Goal: Understand process/instructions

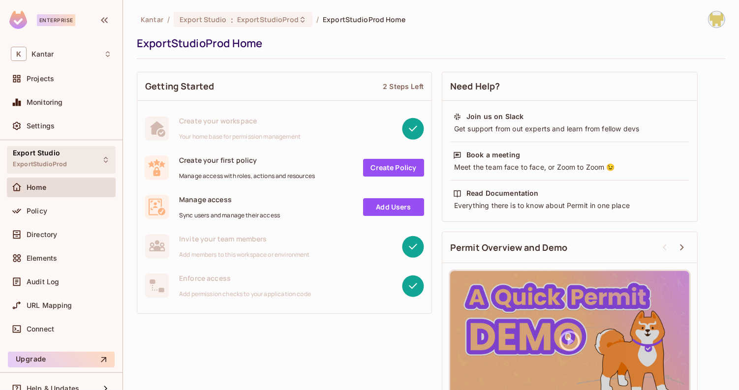
click at [82, 153] on div "Export Studio ExportStudioProd" at bounding box center [61, 159] width 109 height 27
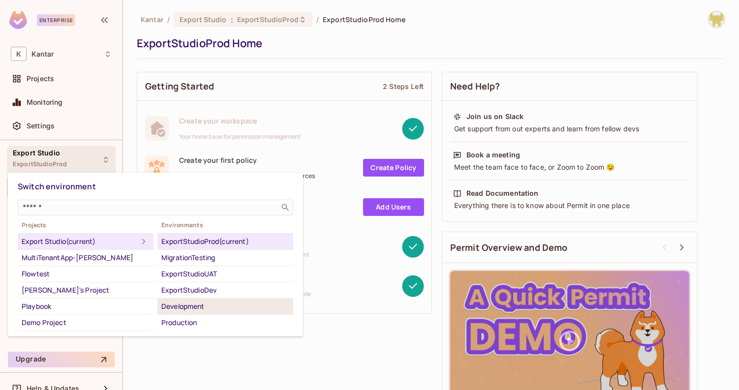
click at [185, 309] on div "Development" at bounding box center [225, 307] width 128 height 12
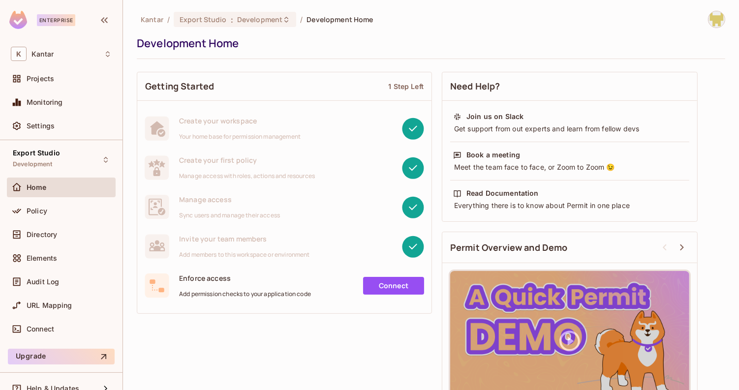
click at [70, 199] on div "Home" at bounding box center [61, 190] width 109 height 24
click at [71, 205] on div "Policy" at bounding box center [61, 211] width 101 height 12
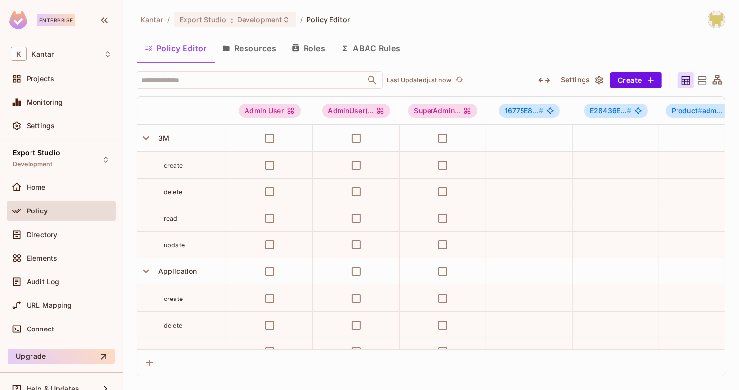
click at [261, 54] on button "Resources" at bounding box center [248, 48] width 69 height 25
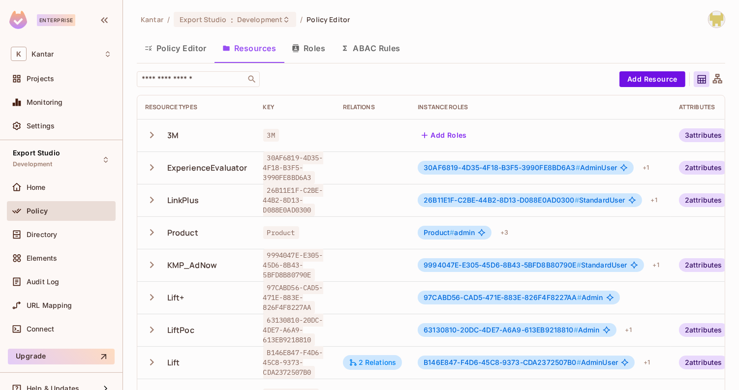
scroll to position [0, 66]
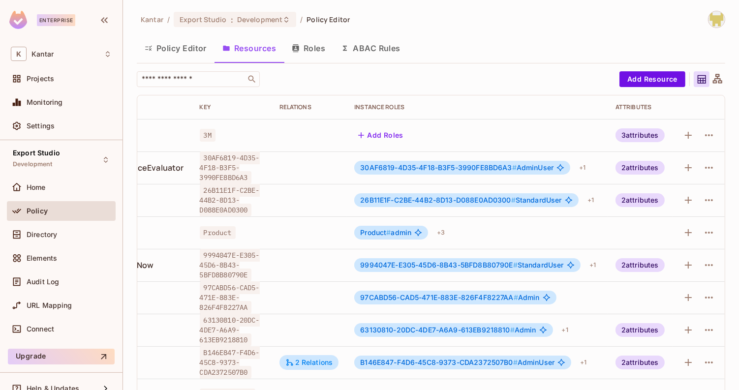
click at [643, 165] on div "2 attributes" at bounding box center [639, 168] width 49 height 14
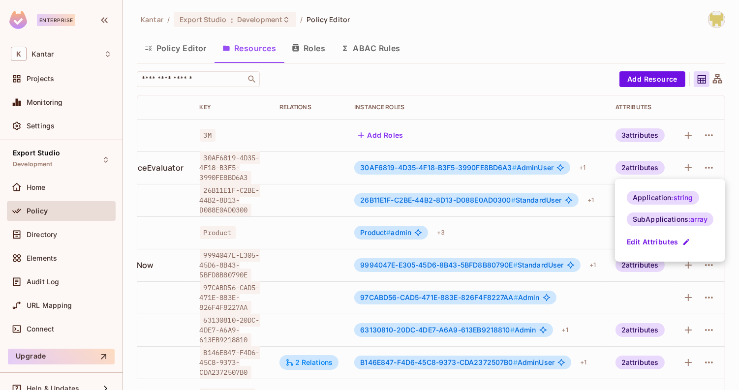
click at [643, 165] on div at bounding box center [369, 195] width 739 height 390
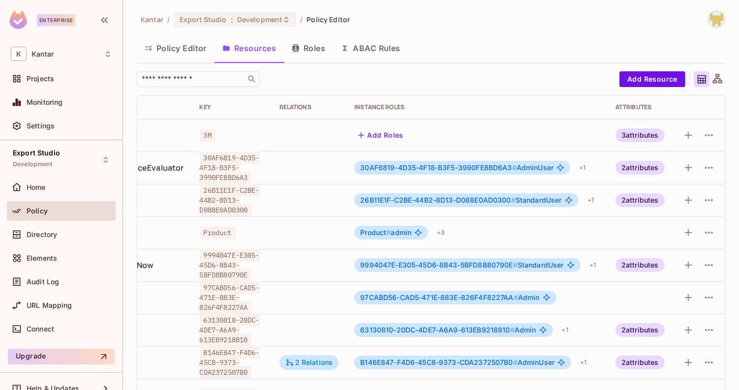
scroll to position [0, 0]
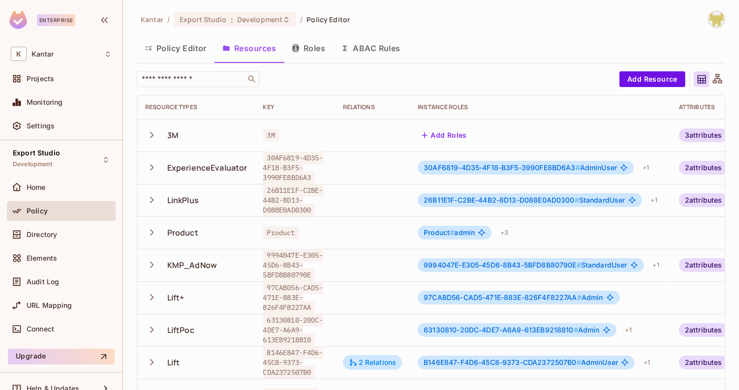
click at [325, 53] on button "Roles" at bounding box center [308, 48] width 49 height 25
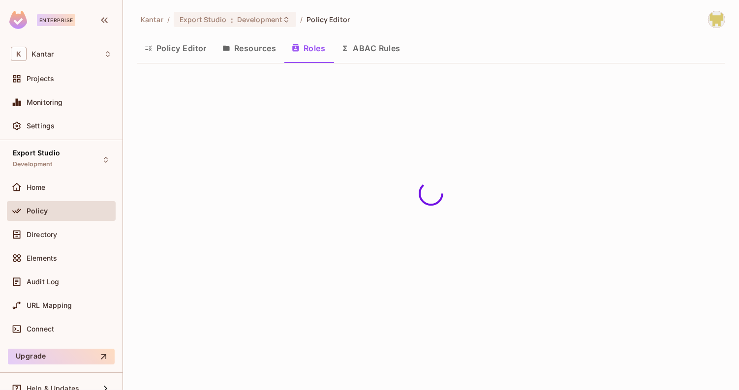
click at [367, 53] on button "ABAC Rules" at bounding box center [370, 48] width 75 height 25
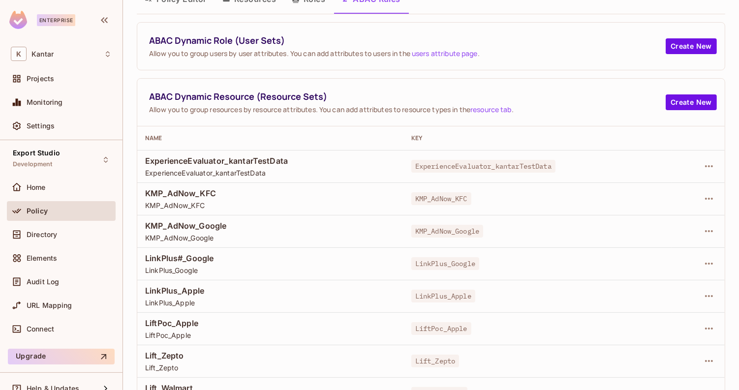
scroll to position [100, 0]
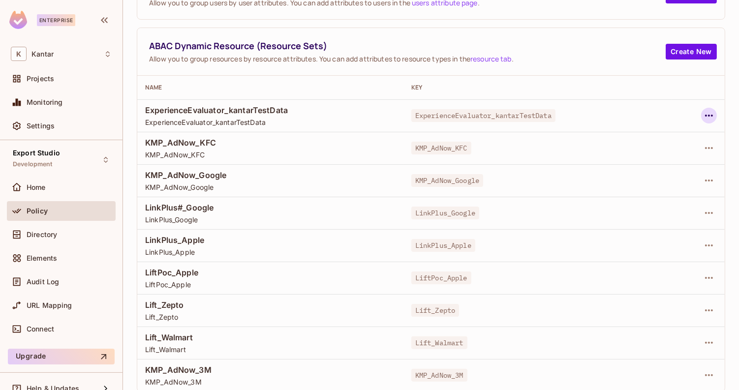
click at [715, 114] on icon "button" at bounding box center [709, 116] width 12 height 12
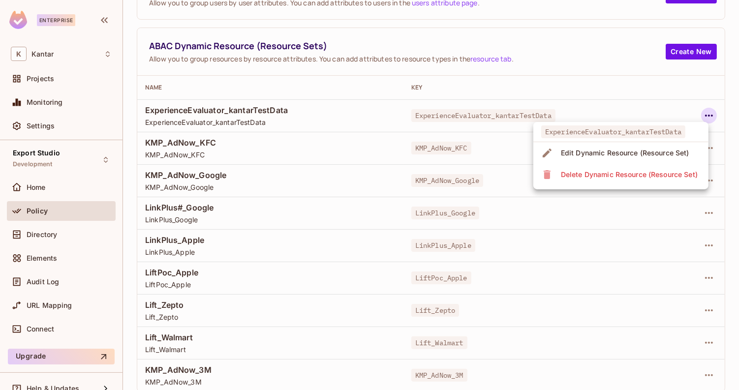
click at [663, 157] on div "Edit Dynamic Resource (Resource Set)" at bounding box center [625, 153] width 128 height 10
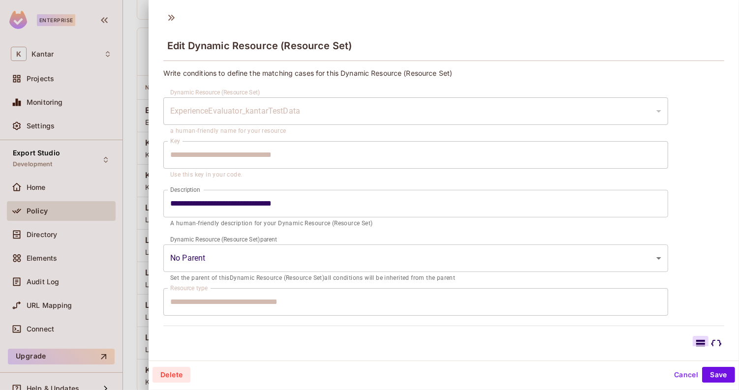
scroll to position [174, 0]
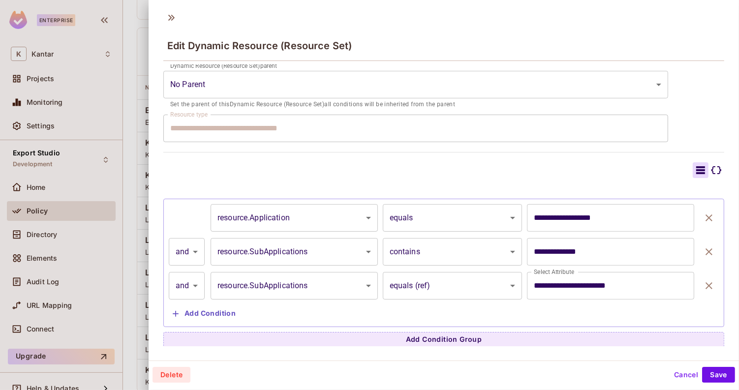
click at [168, 28] on div "Edit Dynamic Resource (Resource Set)" at bounding box center [444, 37] width 590 height 55
click at [168, 27] on div "Edit Dynamic Resource (Resource Set)" at bounding box center [444, 37] width 590 height 55
click at [169, 21] on icon at bounding box center [171, 18] width 16 height 16
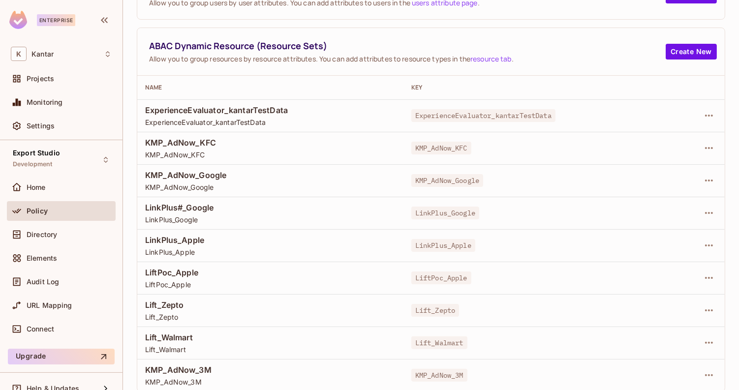
scroll to position [0, 0]
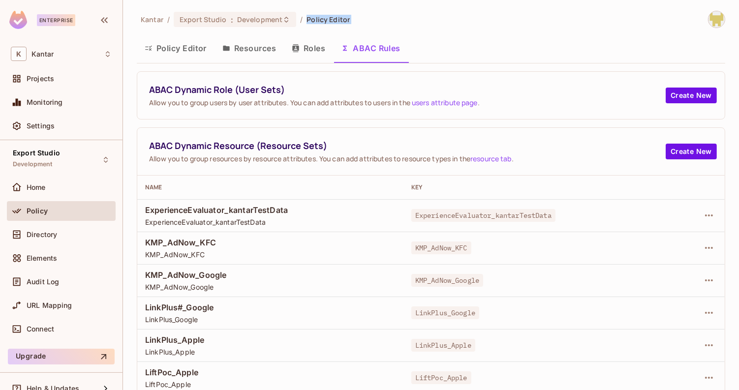
drag, startPoint x: 461, startPoint y: 54, endPoint x: 489, endPoint y: 4, distance: 57.7
click at [489, 3] on div "Kantar / Export Studio : Development / Policy Editor Policy Editor Resources Ro…" at bounding box center [431, 195] width 616 height 390
click at [489, 4] on div "Kantar / Export Studio : Development / Policy Editor Policy Editor Resources Ro…" at bounding box center [431, 195] width 616 height 390
drag, startPoint x: 468, startPoint y: 32, endPoint x: 462, endPoint y: 26, distance: 8.3
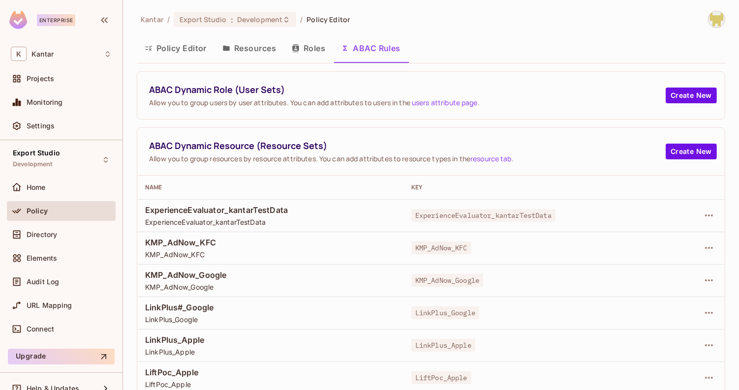
click at [462, 26] on div "Kantar / Export Studio : Development / Policy Editor Policy Editor Resources Ro…" at bounding box center [431, 251] width 588 height 481
click at [269, 50] on button "Resources" at bounding box center [248, 48] width 69 height 25
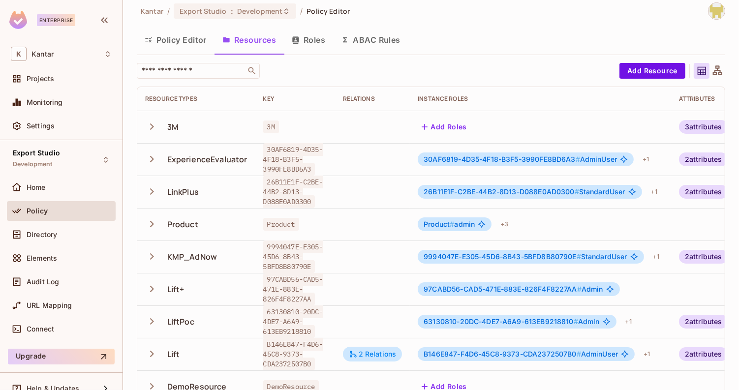
scroll to position [7, 0]
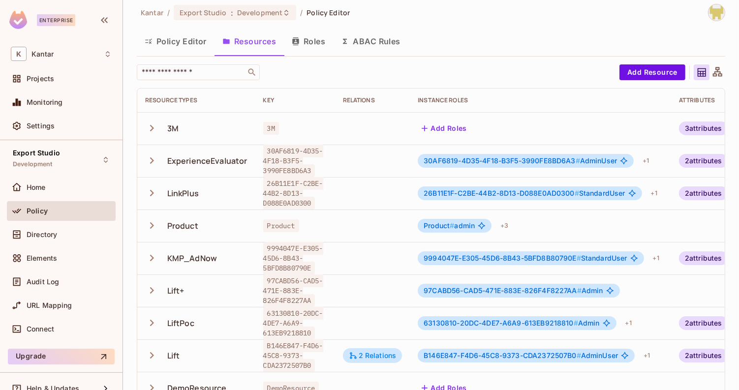
click at [181, 47] on button "Policy Editor" at bounding box center [176, 41] width 78 height 25
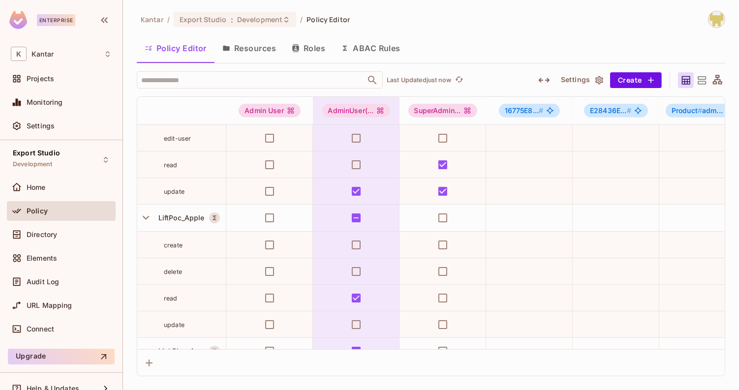
scroll to position [3835, 0]
